Goal: Use online tool/utility: Utilize a website feature to perform a specific function

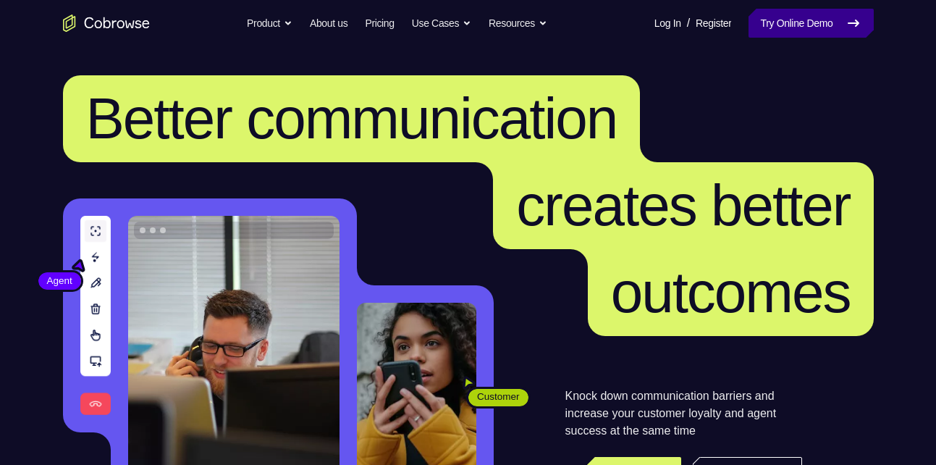
drag, startPoint x: 0, startPoint y: 0, endPoint x: 825, endPoint y: 21, distance: 825.1
click at [825, 21] on link "Try Online Demo" at bounding box center [811, 23] width 125 height 29
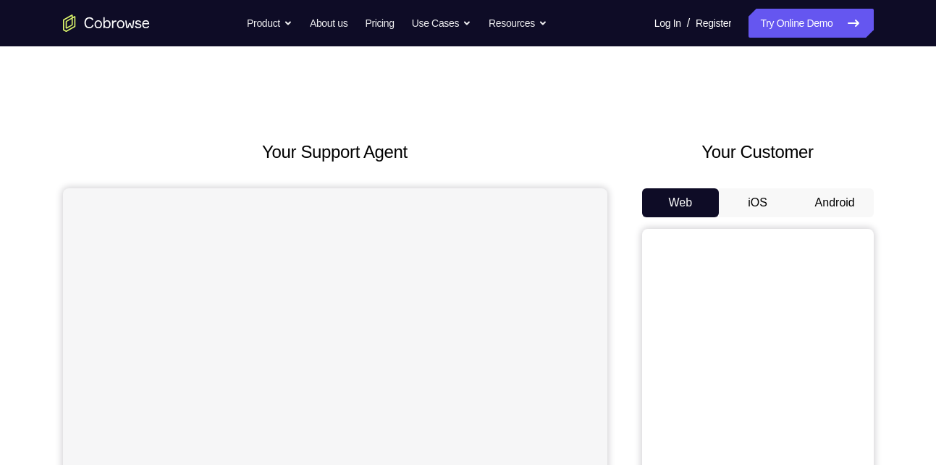
scroll to position [98, 0]
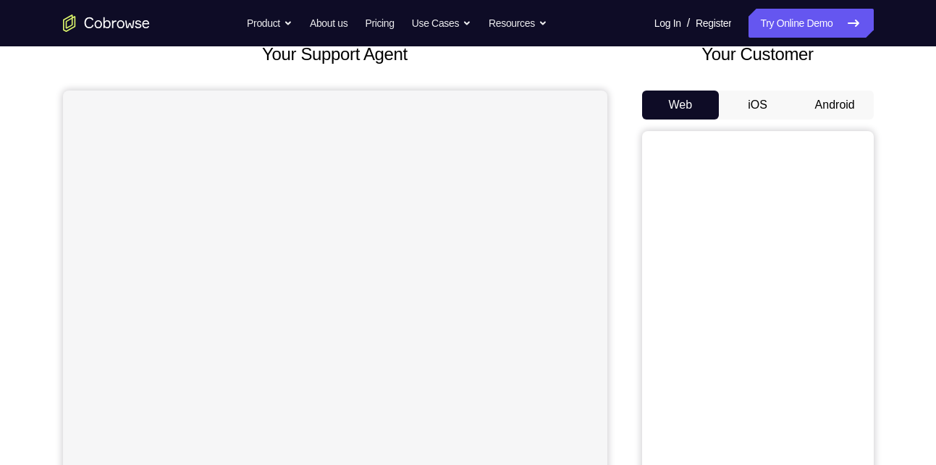
click at [825, 110] on button "Android" at bounding box center [835, 105] width 77 height 29
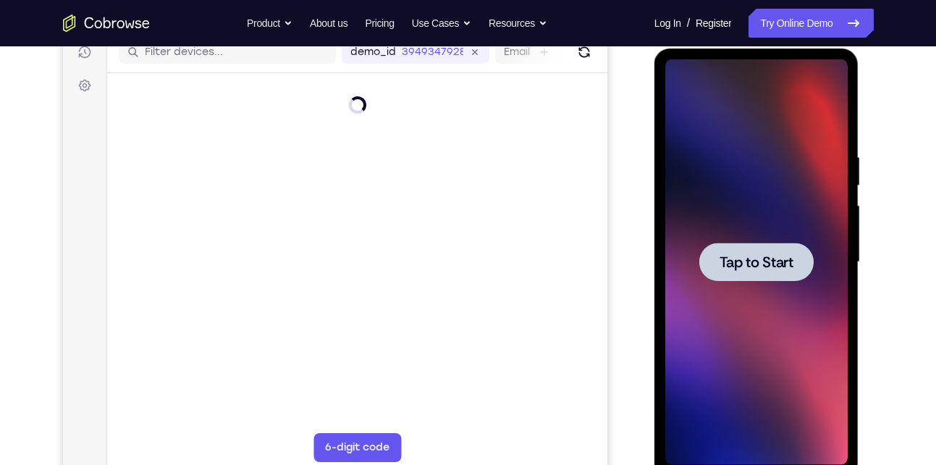
scroll to position [0, 0]
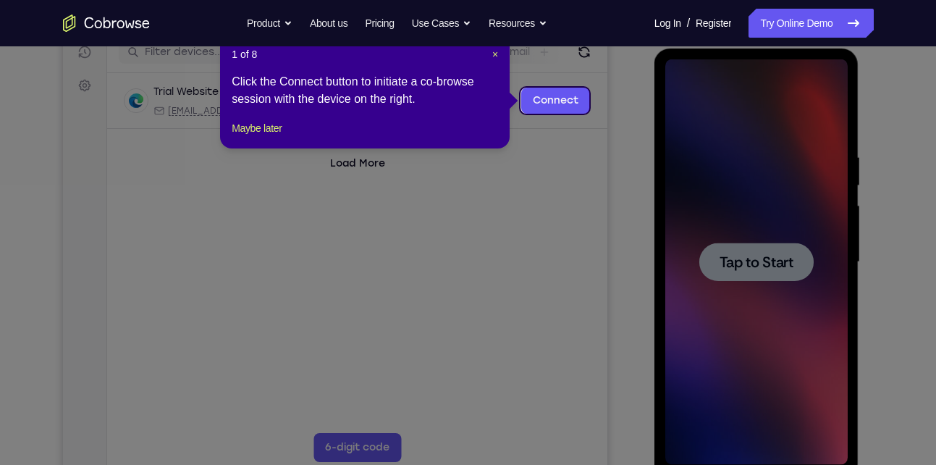
click at [755, 264] on icon at bounding box center [473, 232] width 947 height 465
click at [493, 53] on span "×" at bounding box center [495, 55] width 6 height 12
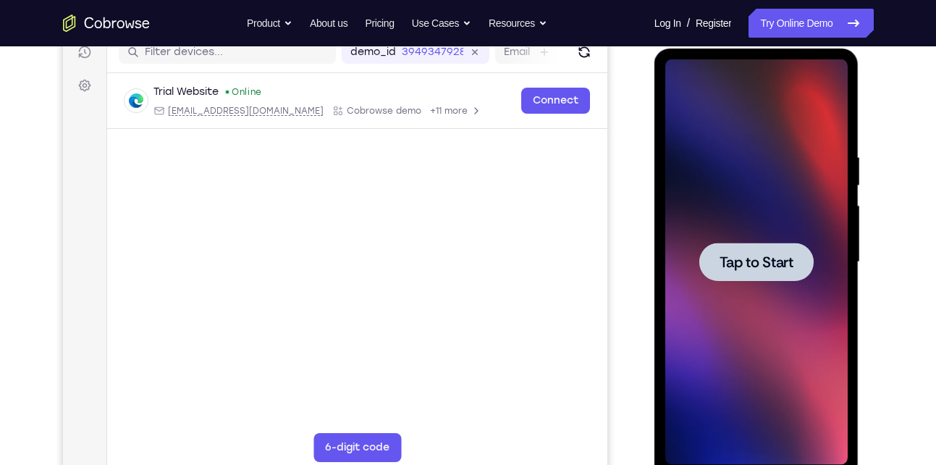
click at [731, 250] on div at bounding box center [757, 262] width 114 height 38
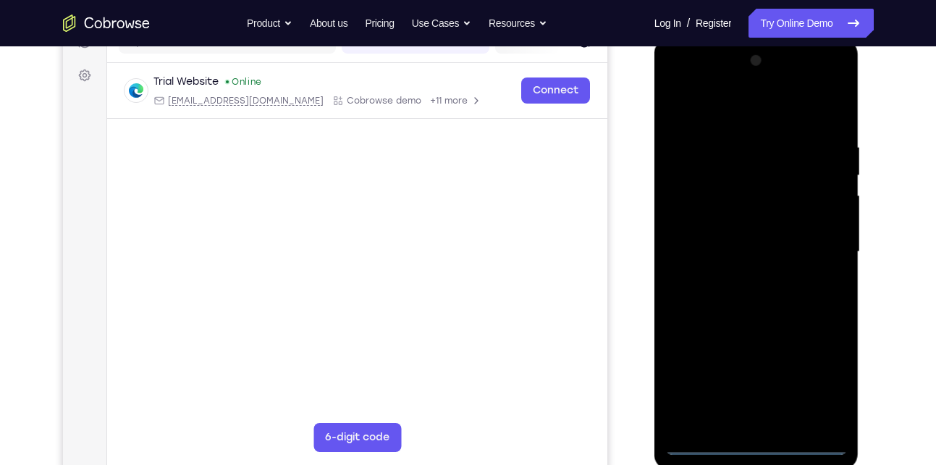
scroll to position [201, 0]
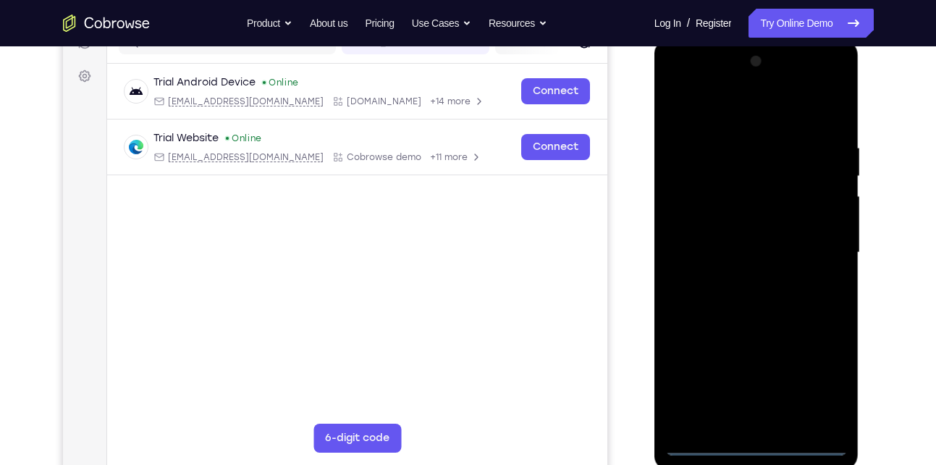
click at [760, 437] on div at bounding box center [757, 253] width 182 height 406
click at [760, 448] on div at bounding box center [757, 253] width 182 height 406
click at [822, 379] on div at bounding box center [757, 253] width 182 height 406
click at [746, 112] on div at bounding box center [757, 253] width 182 height 406
click at [824, 247] on div at bounding box center [757, 253] width 182 height 406
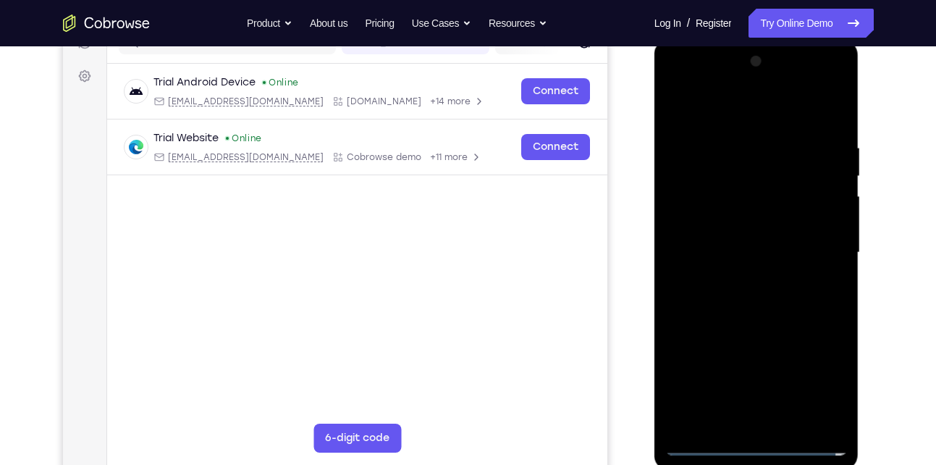
click at [744, 280] on div at bounding box center [757, 253] width 182 height 406
click at [763, 326] on div at bounding box center [757, 253] width 182 height 406
click at [734, 180] on div at bounding box center [757, 253] width 182 height 406
click at [736, 185] on div at bounding box center [757, 253] width 182 height 406
click at [764, 220] on div at bounding box center [757, 253] width 182 height 406
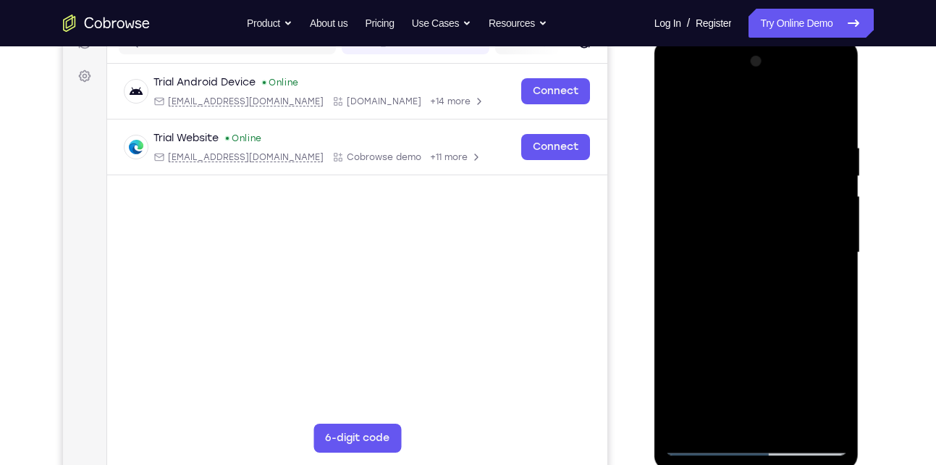
click at [840, 119] on div at bounding box center [757, 253] width 182 height 406
click at [731, 140] on div at bounding box center [757, 253] width 182 height 406
click at [830, 108] on div at bounding box center [757, 253] width 182 height 406
click at [768, 130] on div at bounding box center [757, 253] width 182 height 406
click at [832, 112] on div at bounding box center [757, 253] width 182 height 406
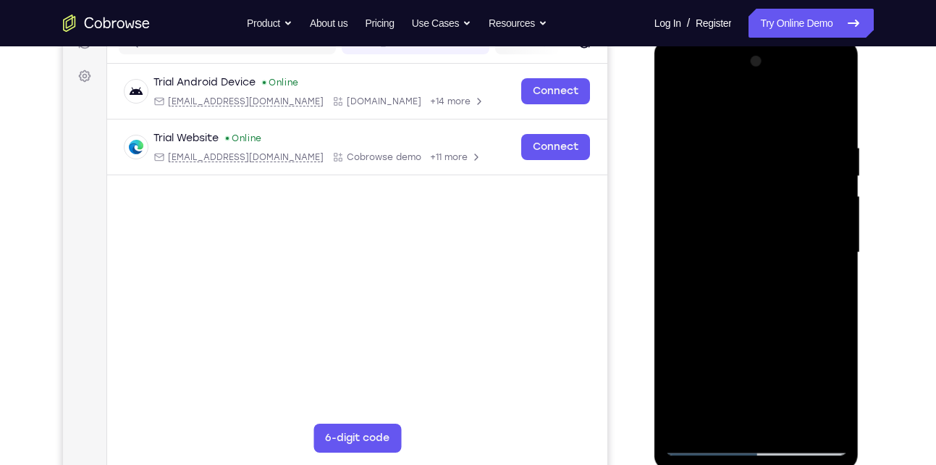
drag, startPoint x: 791, startPoint y: 139, endPoint x: 705, endPoint y: 142, distance: 85.5
click at [705, 142] on div at bounding box center [757, 253] width 182 height 406
click at [781, 424] on div at bounding box center [757, 253] width 182 height 406
click at [752, 328] on div at bounding box center [757, 253] width 182 height 406
click at [680, 98] on div at bounding box center [757, 253] width 182 height 406
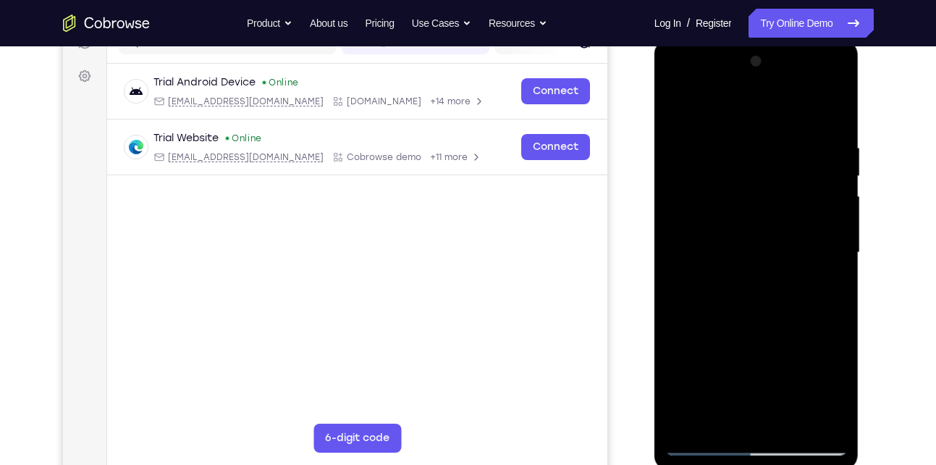
click at [821, 142] on div at bounding box center [757, 253] width 182 height 406
click at [829, 117] on div at bounding box center [757, 253] width 182 height 406
click at [828, 427] on div at bounding box center [757, 253] width 182 height 406
click at [808, 146] on div at bounding box center [757, 253] width 182 height 406
click at [743, 220] on div at bounding box center [757, 253] width 182 height 406
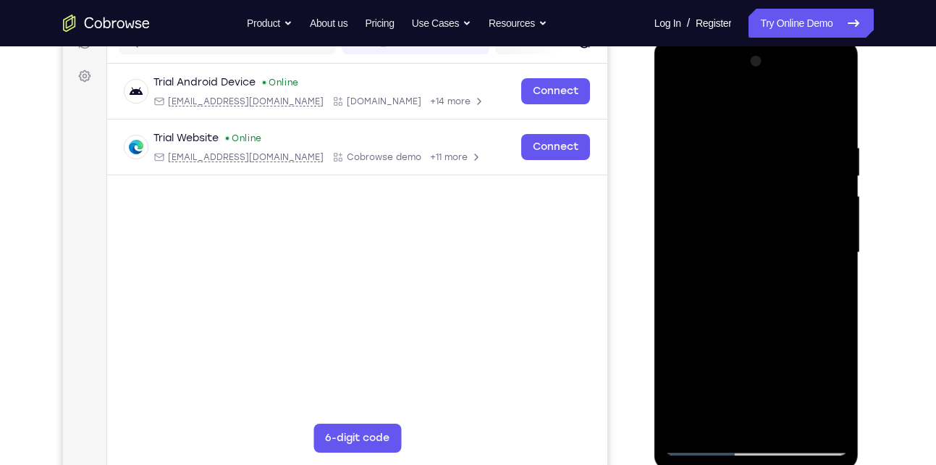
click at [843, 74] on div at bounding box center [757, 253] width 182 height 406
click at [685, 419] on div at bounding box center [757, 253] width 182 height 406
drag, startPoint x: 776, startPoint y: 134, endPoint x: 669, endPoint y: 146, distance: 107.1
click at [669, 146] on div at bounding box center [757, 253] width 182 height 406
drag, startPoint x: 771, startPoint y: 143, endPoint x: 712, endPoint y: 151, distance: 59.1
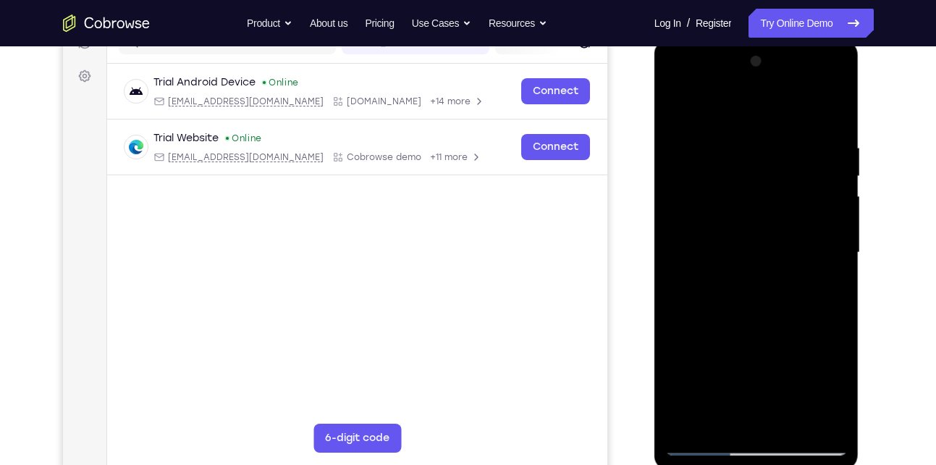
click at [712, 151] on div at bounding box center [757, 253] width 182 height 406
click at [712, 137] on div at bounding box center [757, 253] width 182 height 406
click at [831, 111] on div at bounding box center [757, 253] width 182 height 406
click at [758, 148] on div at bounding box center [757, 253] width 182 height 406
click at [829, 110] on div at bounding box center [757, 253] width 182 height 406
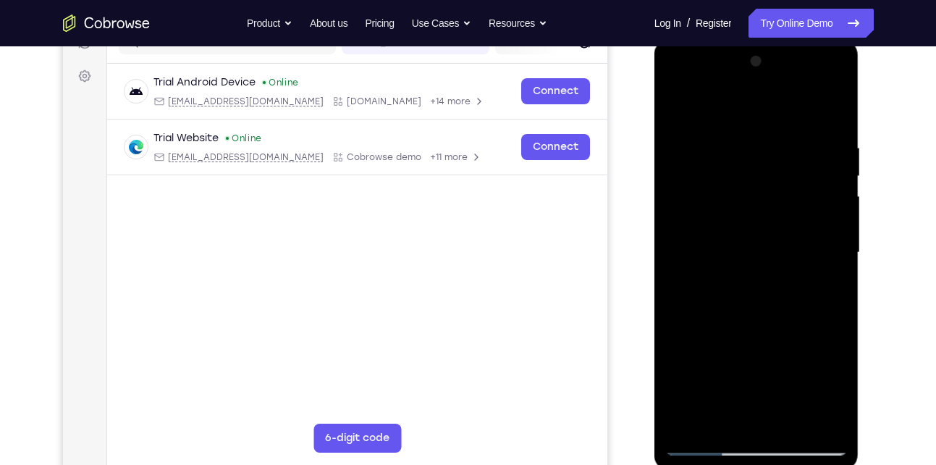
click at [801, 139] on div at bounding box center [757, 253] width 182 height 406
click at [832, 112] on div at bounding box center [757, 253] width 182 height 406
click at [754, 140] on div at bounding box center [757, 253] width 182 height 406
drag, startPoint x: 759, startPoint y: 217, endPoint x: 714, endPoint y: 170, distance: 64.5
click at [714, 170] on div at bounding box center [757, 253] width 182 height 406
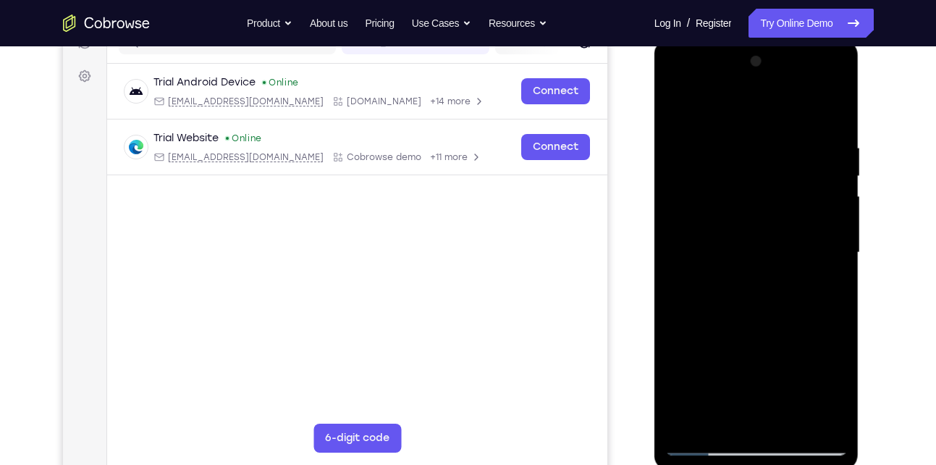
click at [823, 109] on div at bounding box center [757, 253] width 182 height 406
click at [799, 143] on div at bounding box center [757, 253] width 182 height 406
click at [831, 111] on div at bounding box center [757, 253] width 182 height 406
click at [807, 137] on div at bounding box center [757, 253] width 182 height 406
click at [831, 111] on div at bounding box center [757, 253] width 182 height 406
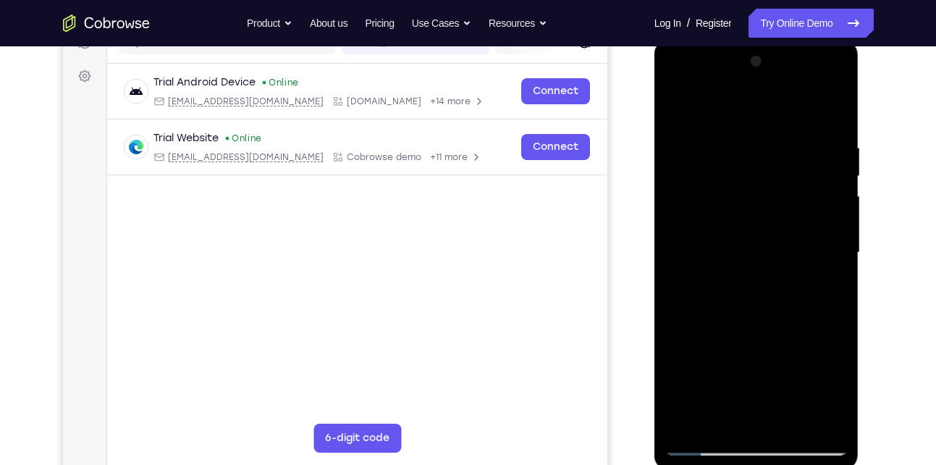
drag, startPoint x: 811, startPoint y: 141, endPoint x: 684, endPoint y: 148, distance: 127.6
click at [684, 148] on div at bounding box center [757, 253] width 182 height 406
click at [716, 138] on div at bounding box center [757, 253] width 182 height 406
click at [814, 167] on div at bounding box center [757, 253] width 182 height 406
click at [822, 186] on div at bounding box center [757, 253] width 182 height 406
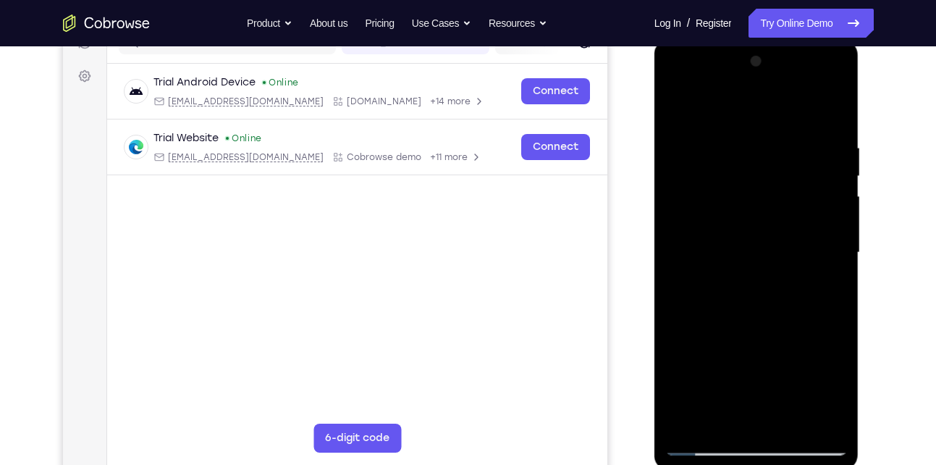
click at [822, 186] on div at bounding box center [757, 253] width 182 height 406
click at [830, 114] on div at bounding box center [757, 253] width 182 height 406
click at [773, 135] on div at bounding box center [757, 253] width 182 height 406
click at [818, 180] on div at bounding box center [757, 253] width 182 height 406
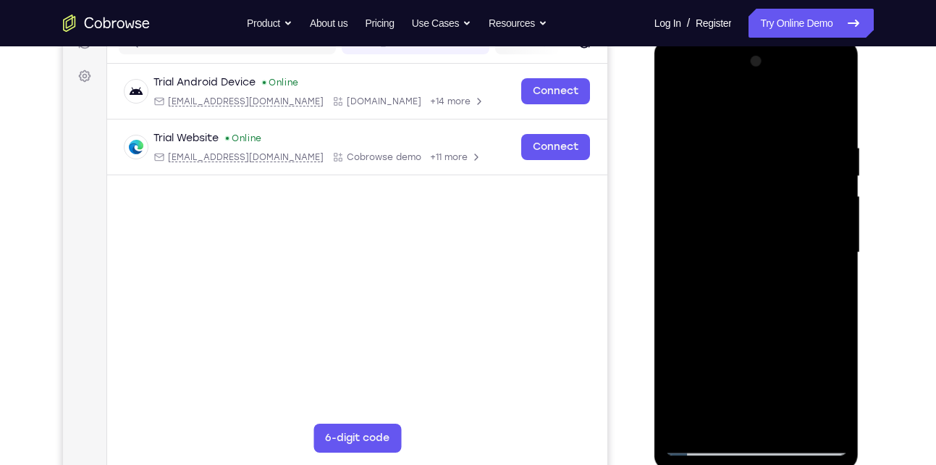
click at [818, 180] on div at bounding box center [757, 253] width 182 height 406
click at [805, 204] on div at bounding box center [757, 253] width 182 height 406
click at [828, 109] on div at bounding box center [757, 253] width 182 height 406
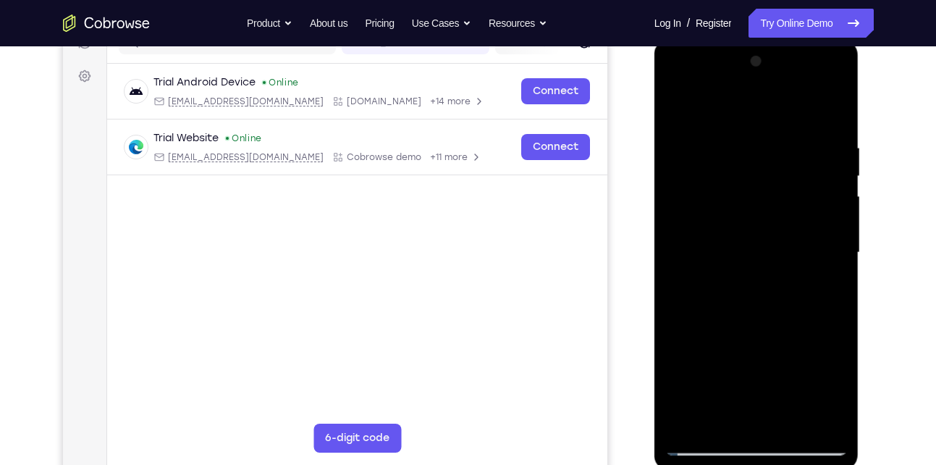
drag, startPoint x: 698, startPoint y: 288, endPoint x: 721, endPoint y: 117, distance: 173.2
click at [721, 117] on div at bounding box center [757, 253] width 182 height 406
drag, startPoint x: 721, startPoint y: 270, endPoint x: 752, endPoint y: 98, distance: 175.2
click at [752, 98] on div at bounding box center [757, 253] width 182 height 406
drag, startPoint x: 754, startPoint y: 217, endPoint x: 779, endPoint y: 104, distance: 115.8
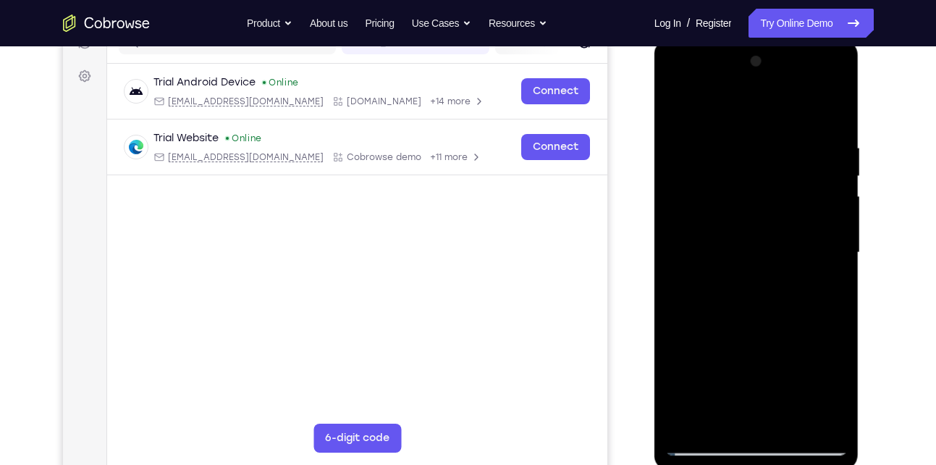
click at [779, 104] on div at bounding box center [757, 253] width 182 height 406
drag, startPoint x: 753, startPoint y: 247, endPoint x: 779, endPoint y: 80, distance: 169.2
click at [779, 80] on div at bounding box center [757, 253] width 182 height 406
drag, startPoint x: 752, startPoint y: 242, endPoint x: 768, endPoint y: 172, distance: 72.0
click at [768, 172] on div at bounding box center [757, 253] width 182 height 406
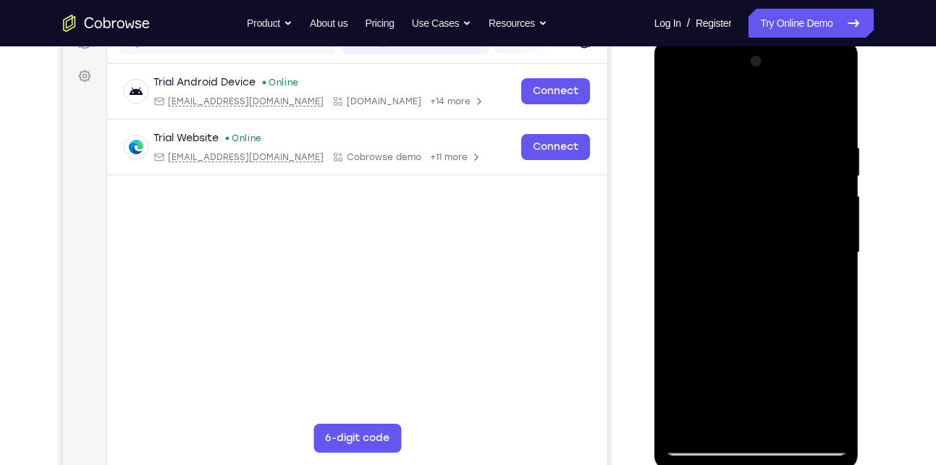
drag, startPoint x: 759, startPoint y: 218, endPoint x: 765, endPoint y: 179, distance: 39.5
click at [765, 179] on div at bounding box center [757, 253] width 182 height 406
click at [836, 204] on div at bounding box center [757, 253] width 182 height 406
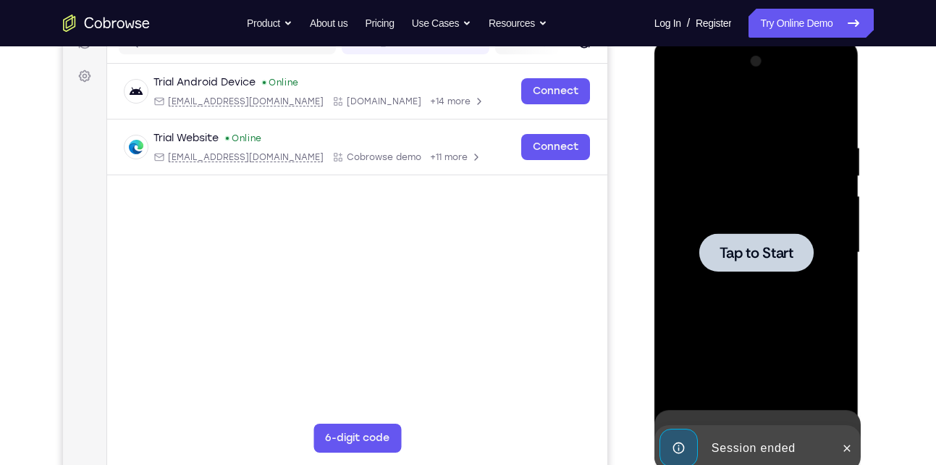
click at [836, 204] on div at bounding box center [757, 253] width 182 height 406
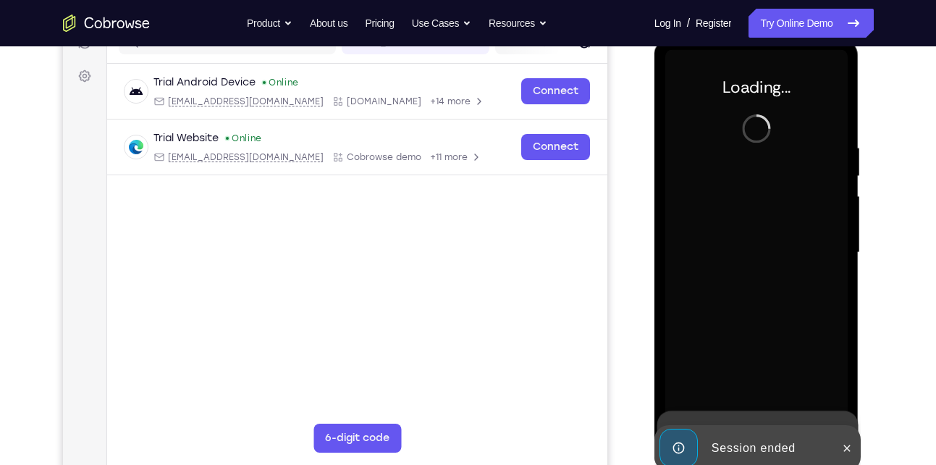
scroll to position [187, 0]
